Goal: Task Accomplishment & Management: Manage account settings

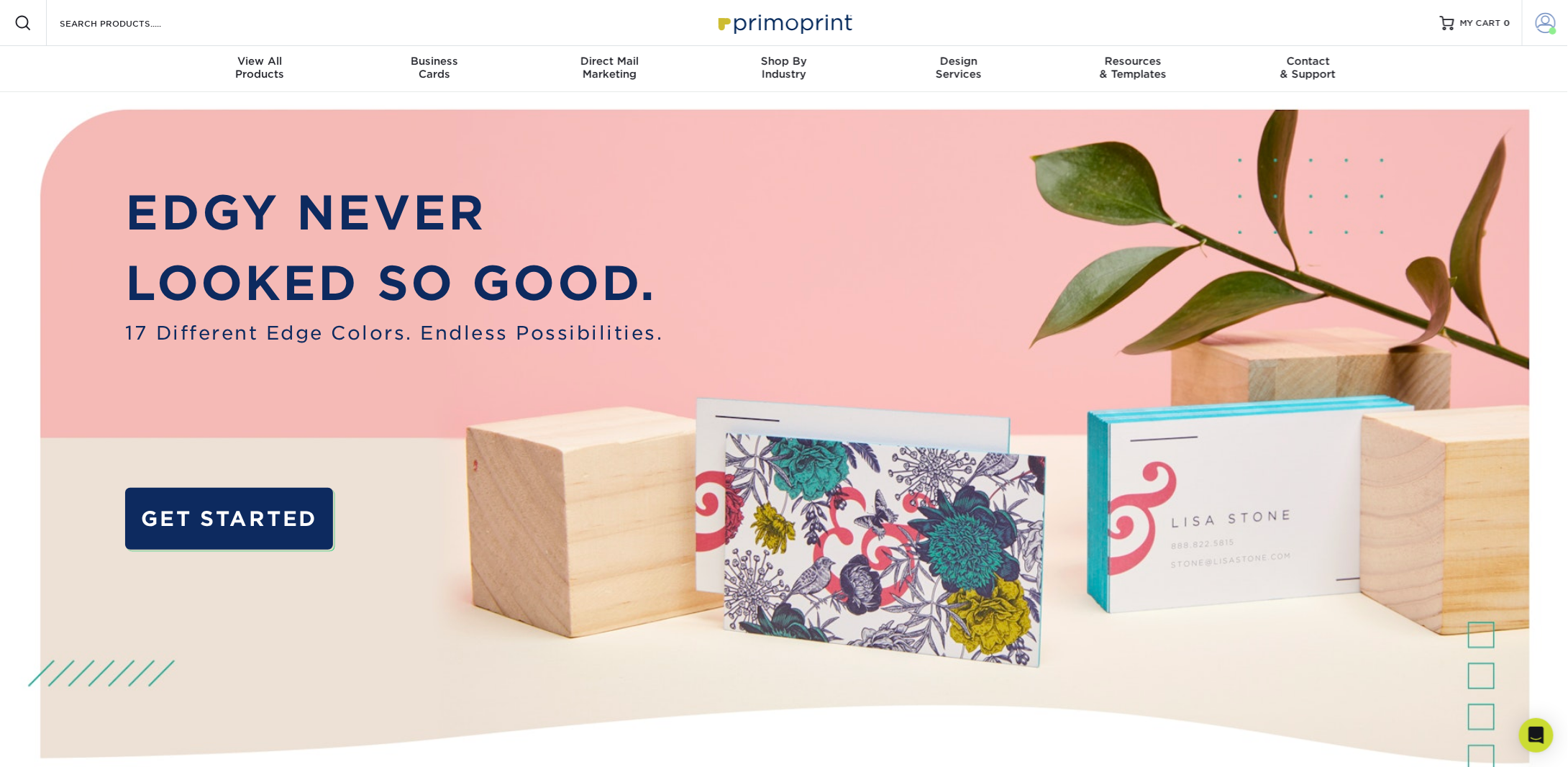
click at [1535, 22] on link "Account" at bounding box center [1546, 23] width 46 height 46
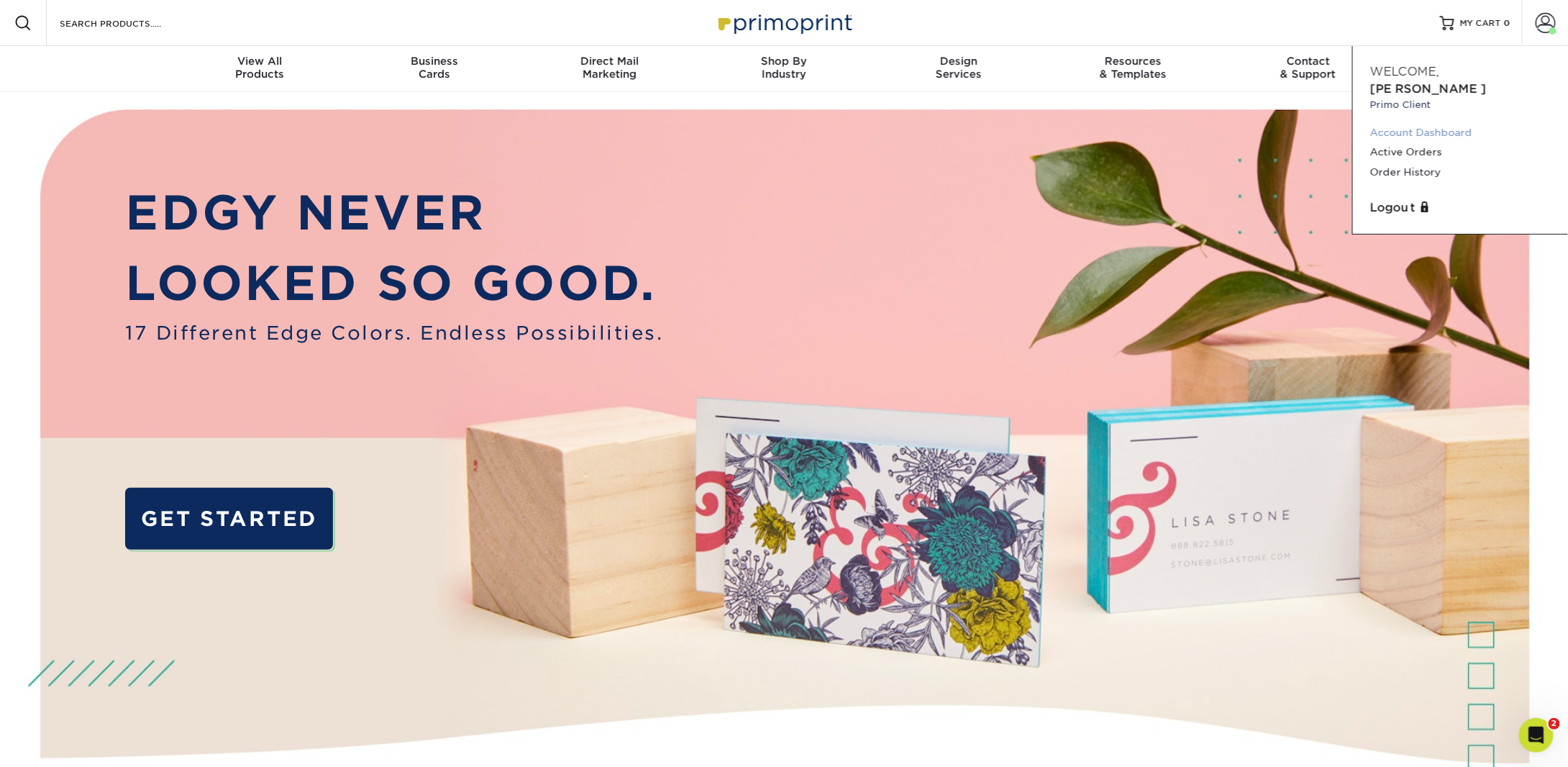
click at [1429, 123] on link "Account Dashboard" at bounding box center [1461, 132] width 181 height 20
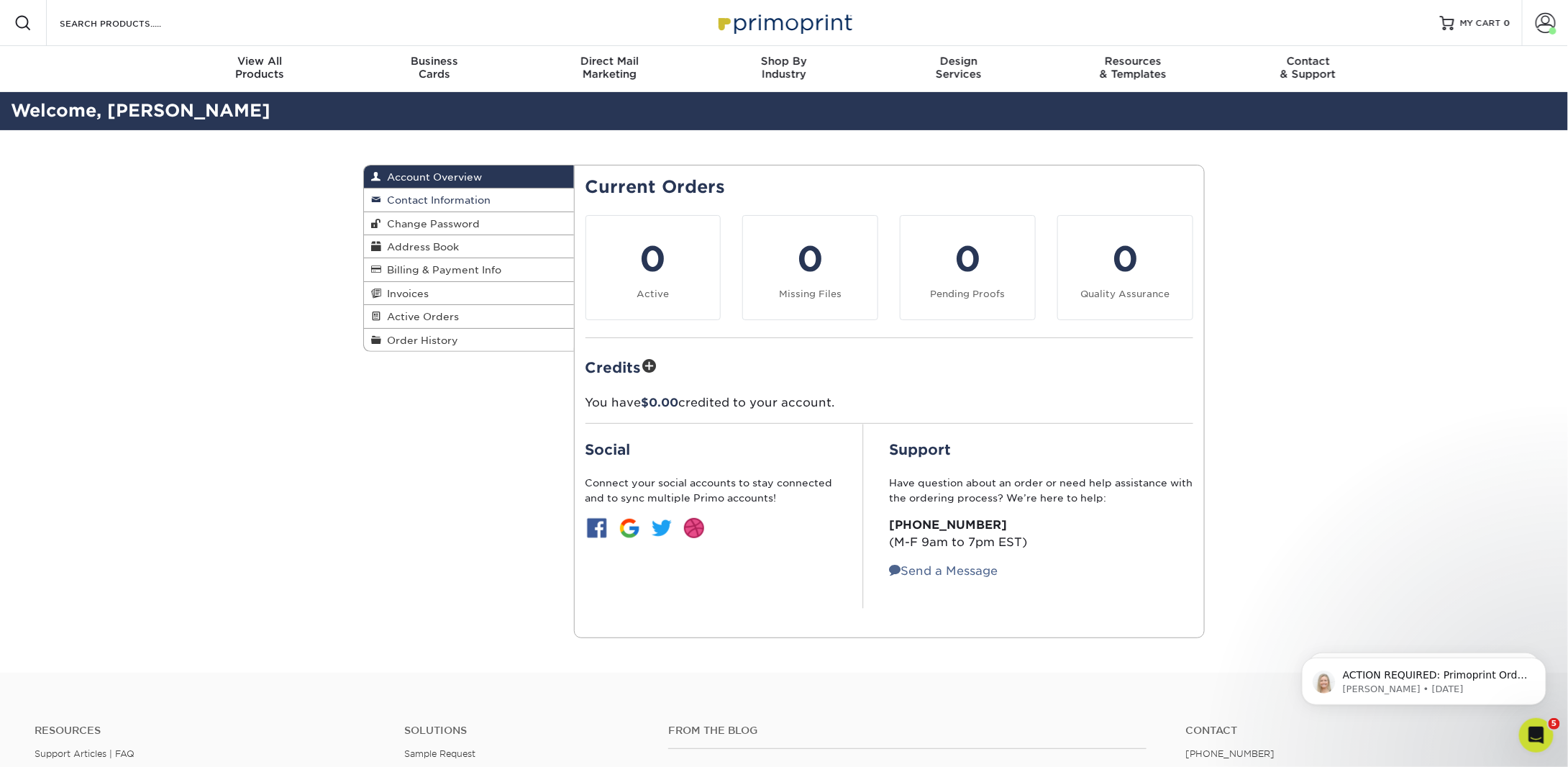
click at [429, 197] on span "Contact Information" at bounding box center [436, 199] width 109 height 11
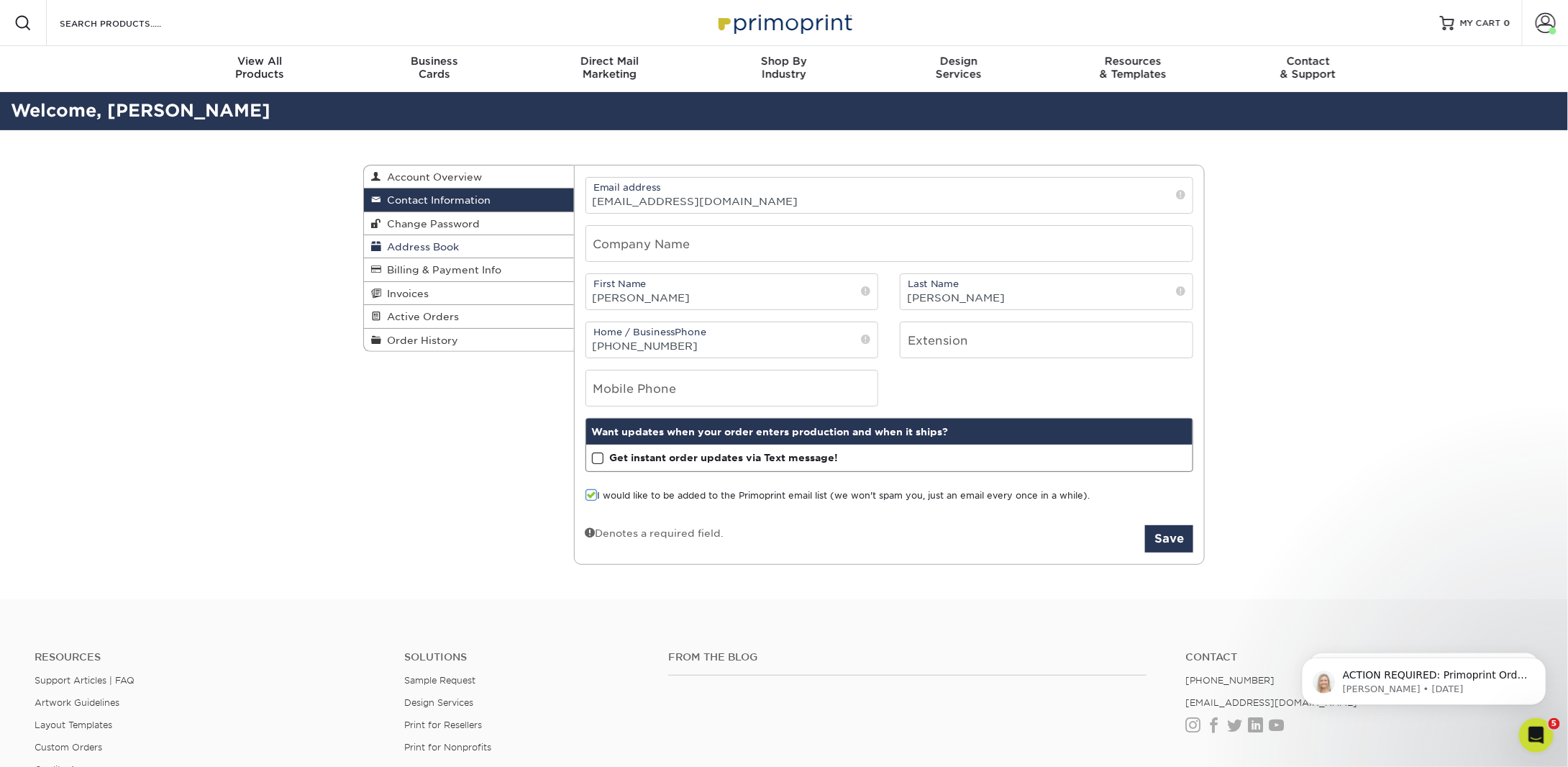
click at [436, 250] on span "Address Book" at bounding box center [420, 246] width 78 height 11
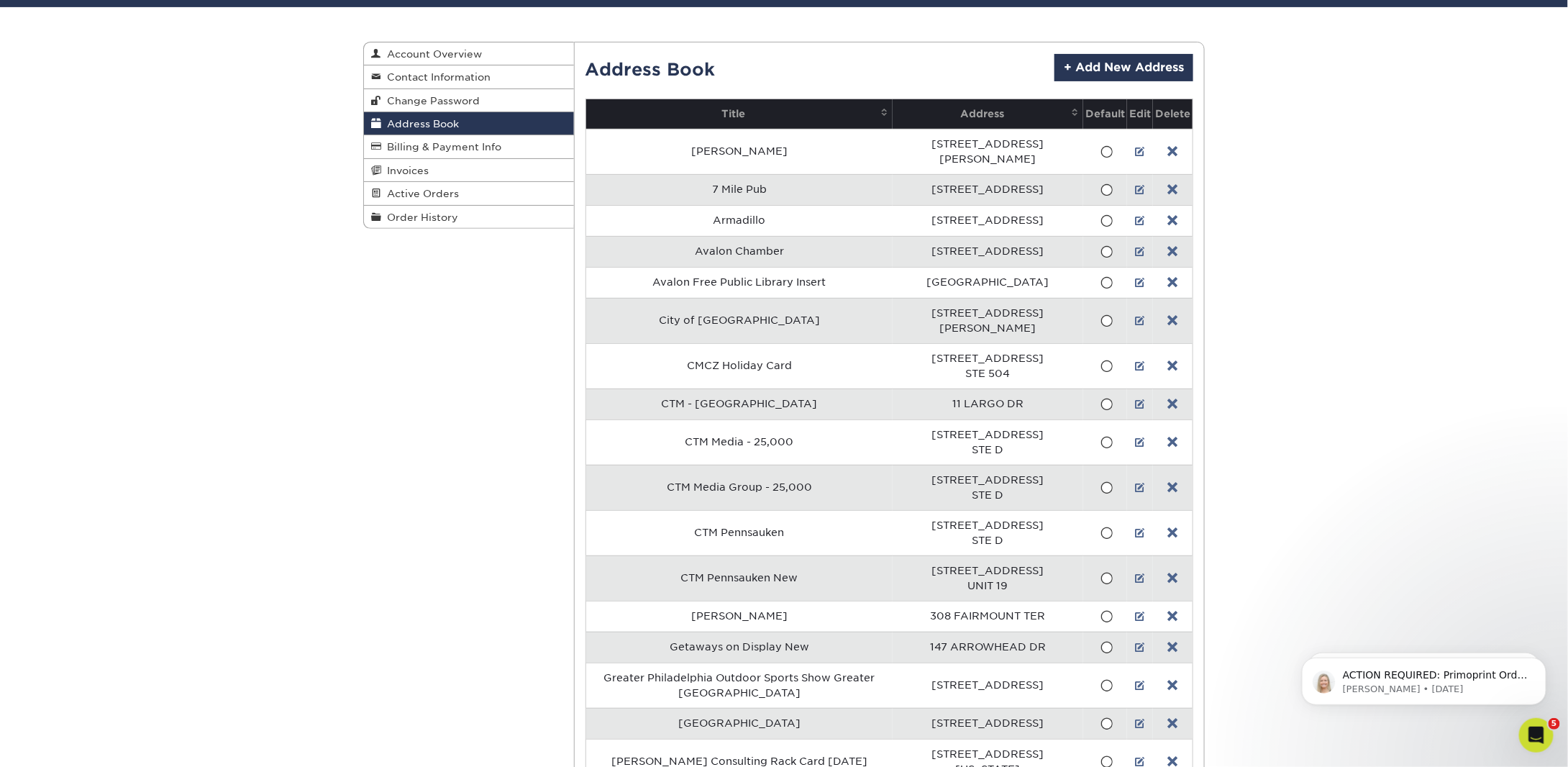
scroll to position [144, 0]
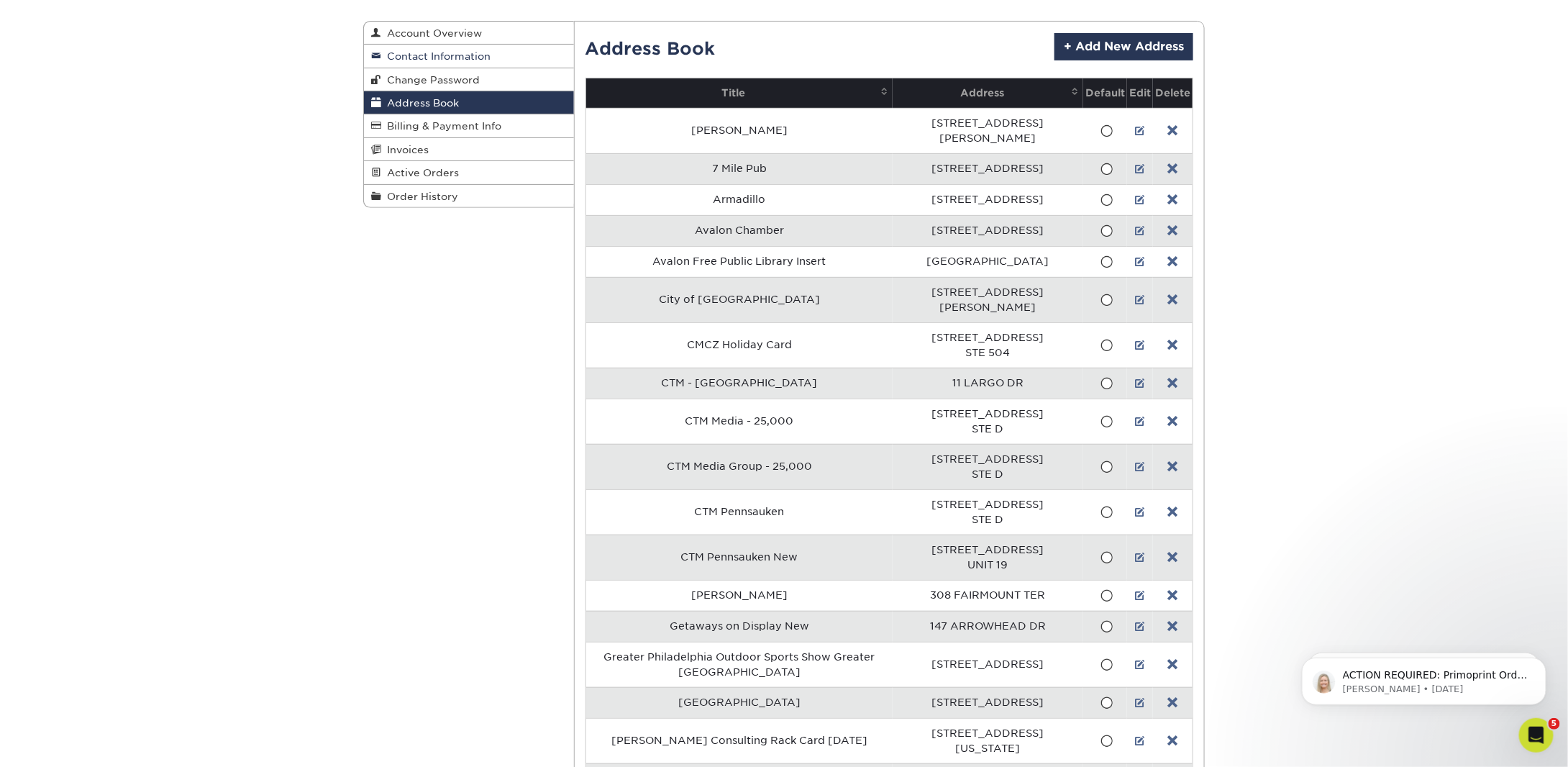
click at [452, 51] on span "Contact Information" at bounding box center [436, 56] width 109 height 11
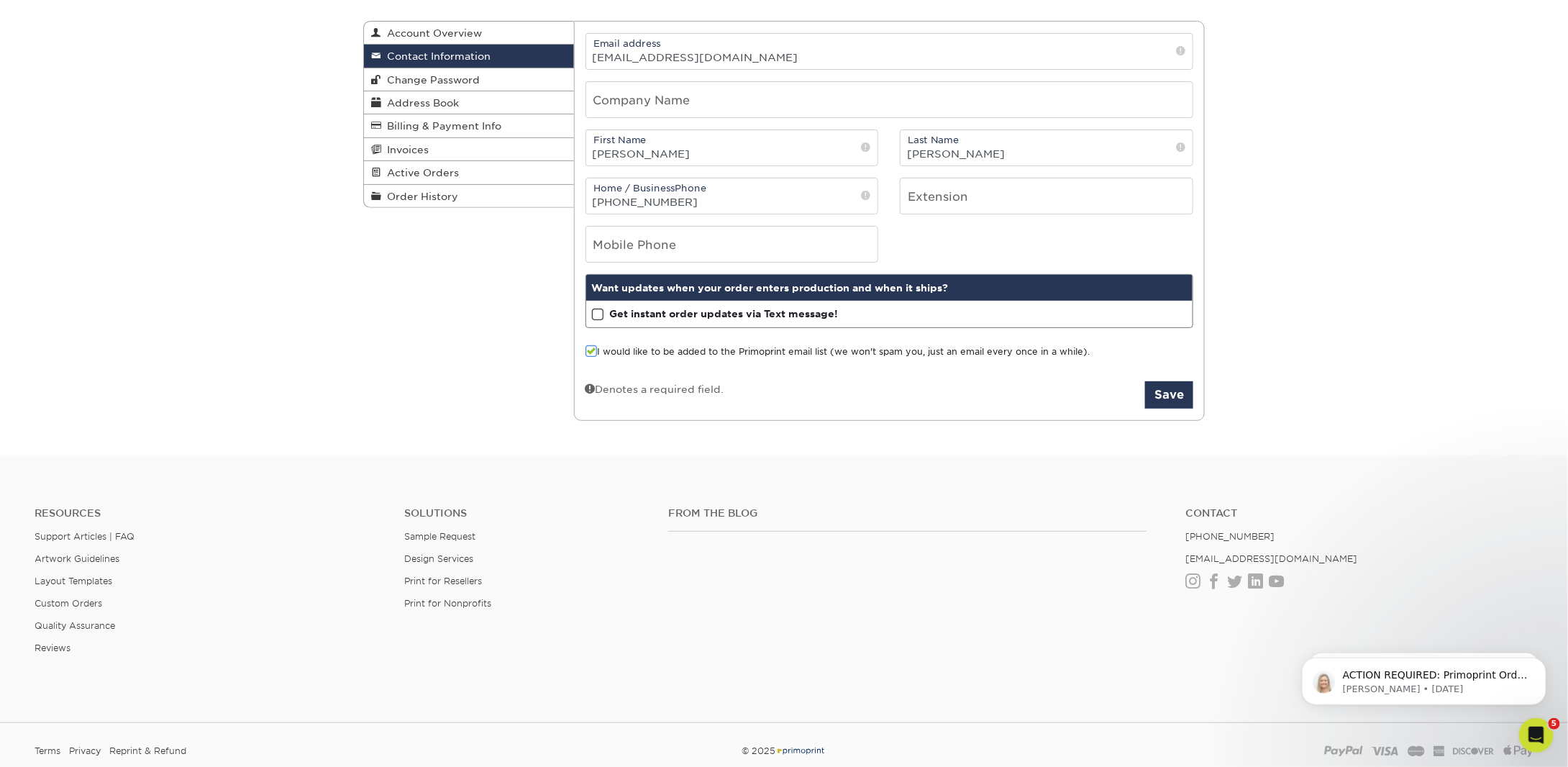
scroll to position [72, 0]
